Goal: Task Accomplishment & Management: Use online tool/utility

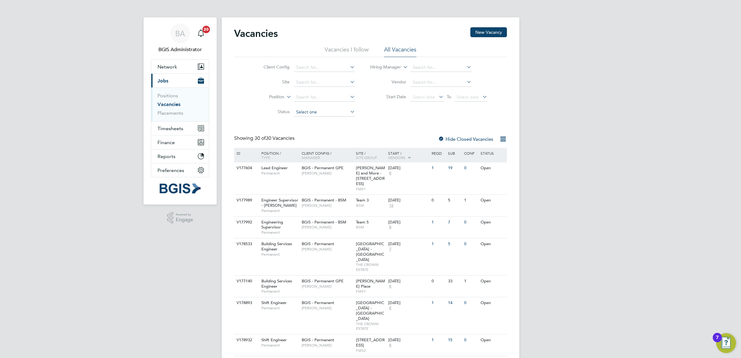
click at [340, 115] on input at bounding box center [324, 112] width 61 height 9
click at [311, 119] on li "Unapproved" at bounding box center [324, 120] width 62 height 8
type input "Unapproved"
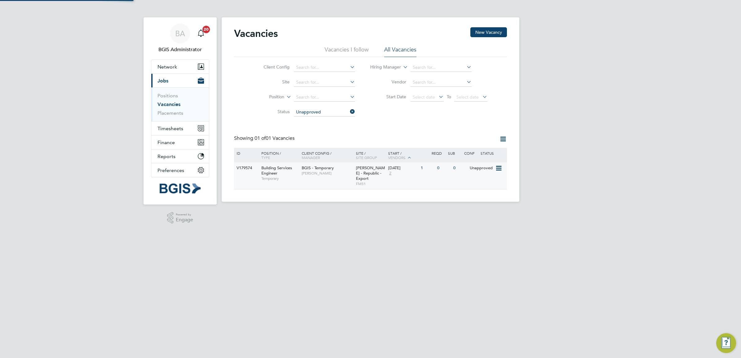
click at [329, 172] on span "[PERSON_NAME]" at bounding box center [327, 173] width 51 height 5
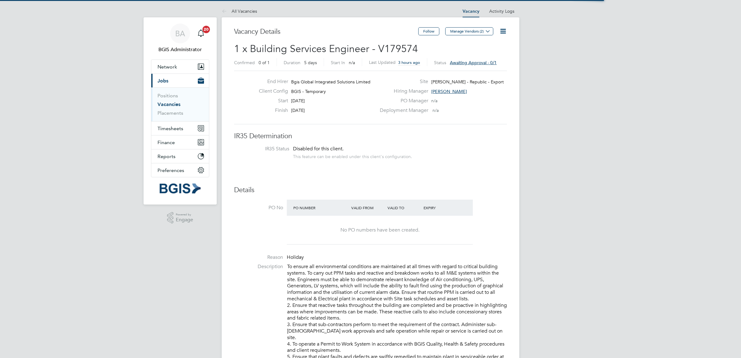
scroll to position [18, 43]
click at [502, 31] on icon at bounding box center [503, 31] width 8 height 8
click at [481, 69] on li "Approve All Levels" at bounding box center [483, 66] width 45 height 9
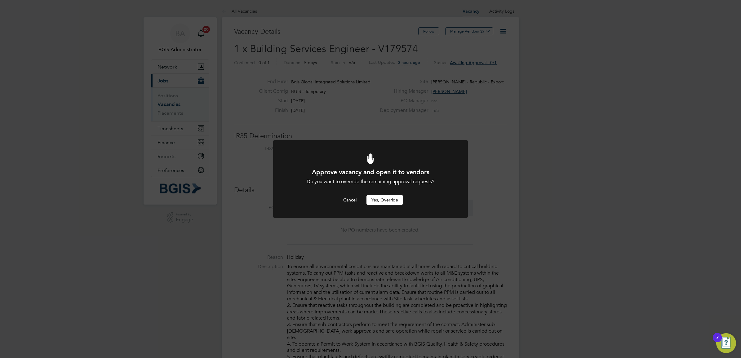
click at [383, 201] on button "Yes, Override" at bounding box center [385, 200] width 37 height 10
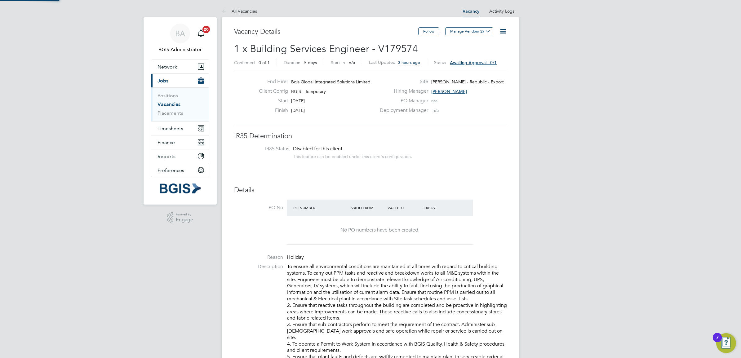
click at [0, 0] on div "Approve vacancy and open it to vendors Do you want to override the remaining ap…" at bounding box center [0, 0] width 0 height 0
